Goal: Use online tool/utility: Utilize a website feature to perform a specific function

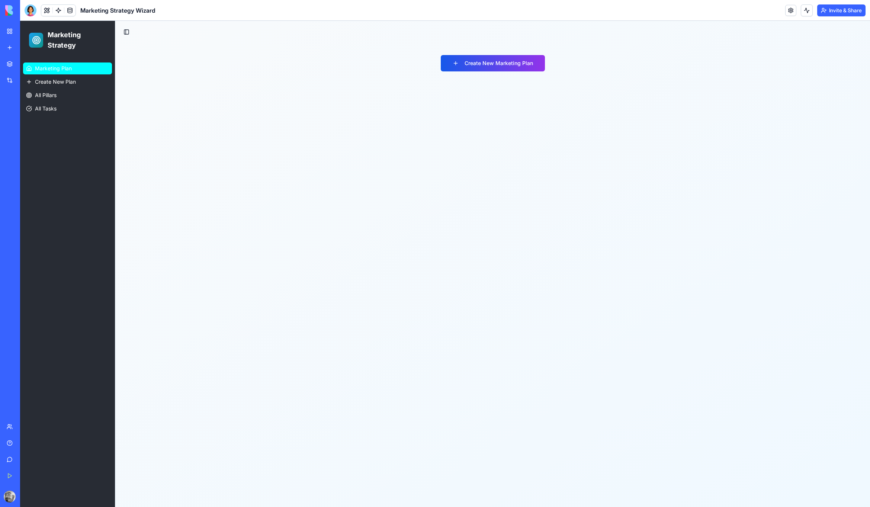
click at [71, 70] on span "Marketing Plan" at bounding box center [53, 68] width 37 height 7
click at [12, 35] on link "My Workspace" at bounding box center [17, 31] width 30 height 15
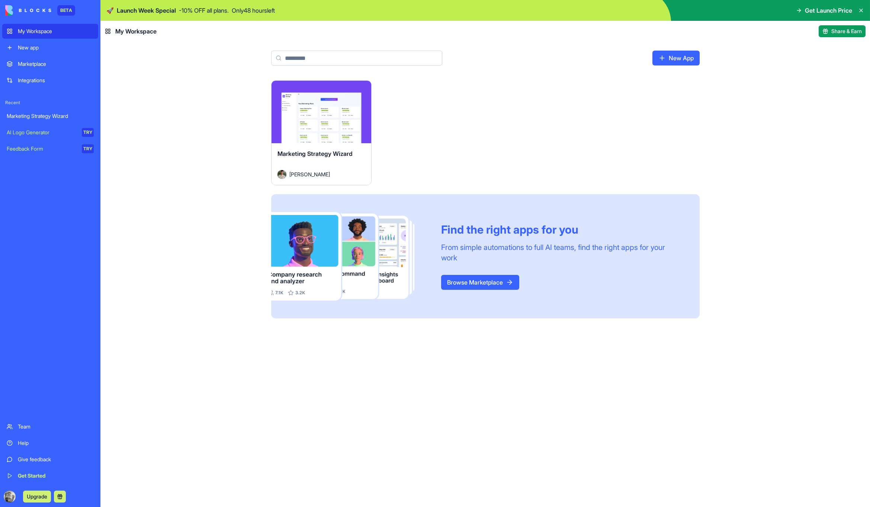
click at [323, 110] on button "Launch" at bounding box center [322, 112] width 56 height 15
